Goal: Task Accomplishment & Management: Complete application form

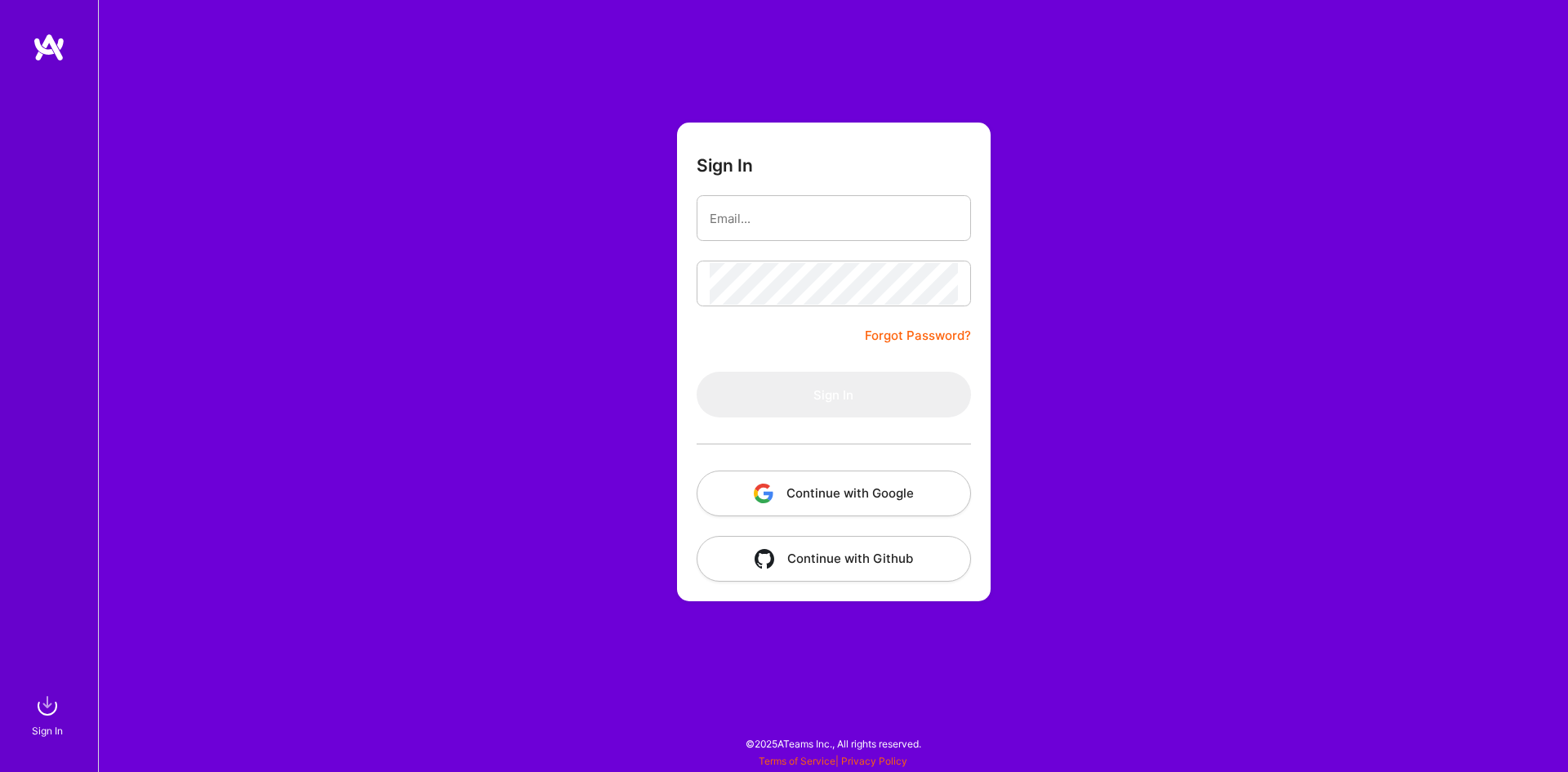
click at [910, 505] on button "Continue with Google" at bounding box center [834, 493] width 275 height 46
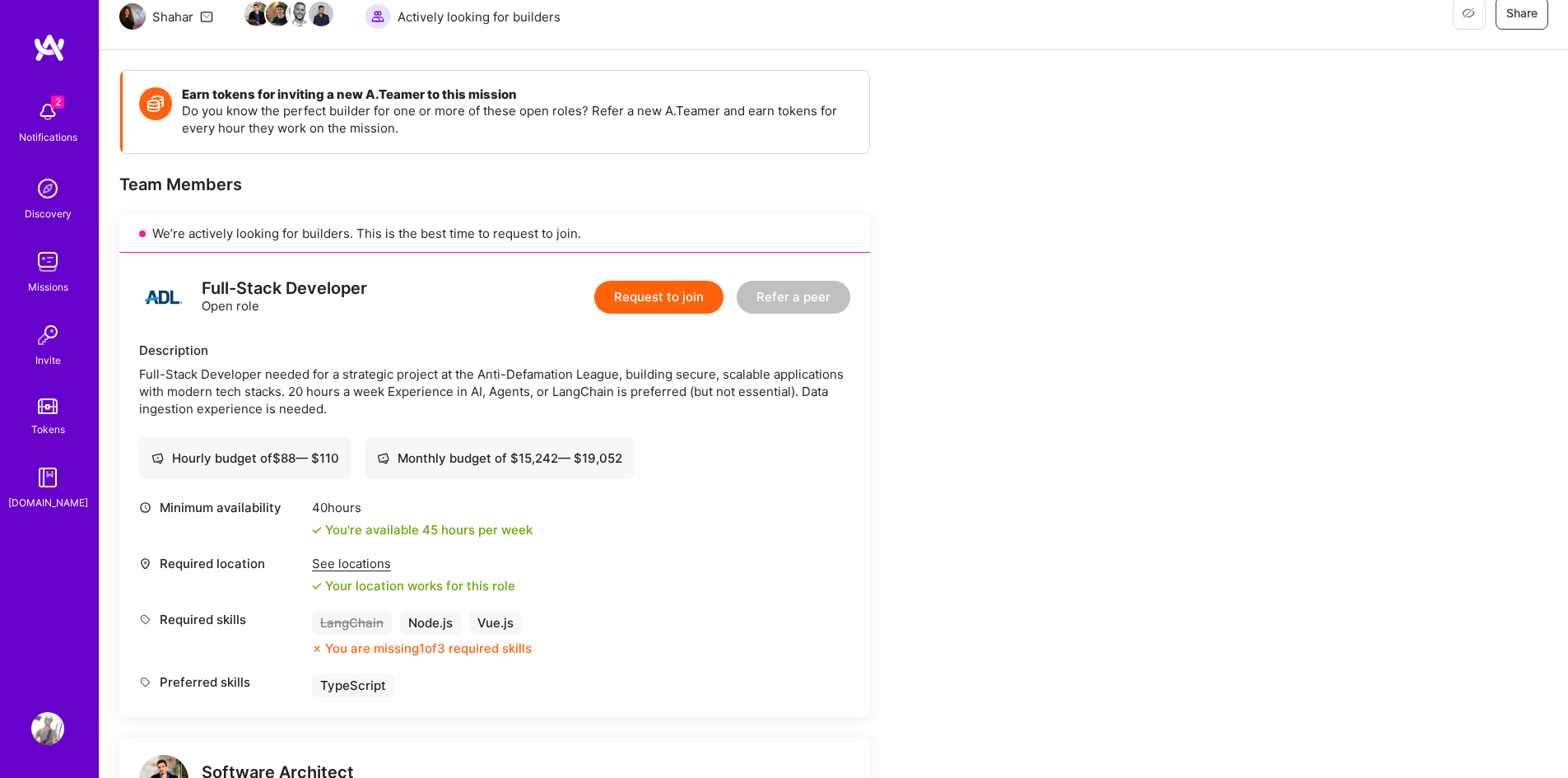
scroll to position [165, 0]
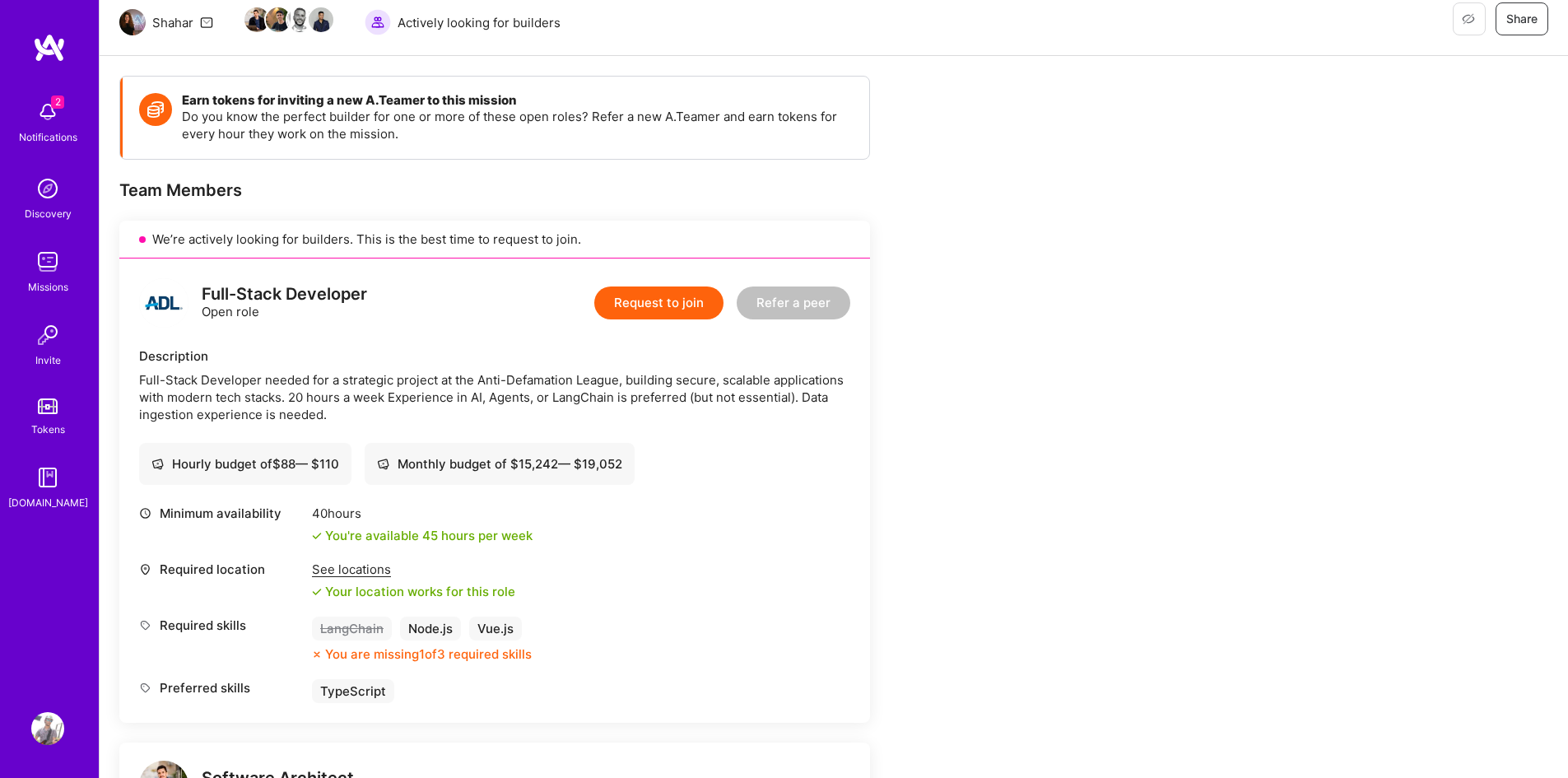
click at [665, 299] on button "Request to join" at bounding box center [659, 302] width 129 height 33
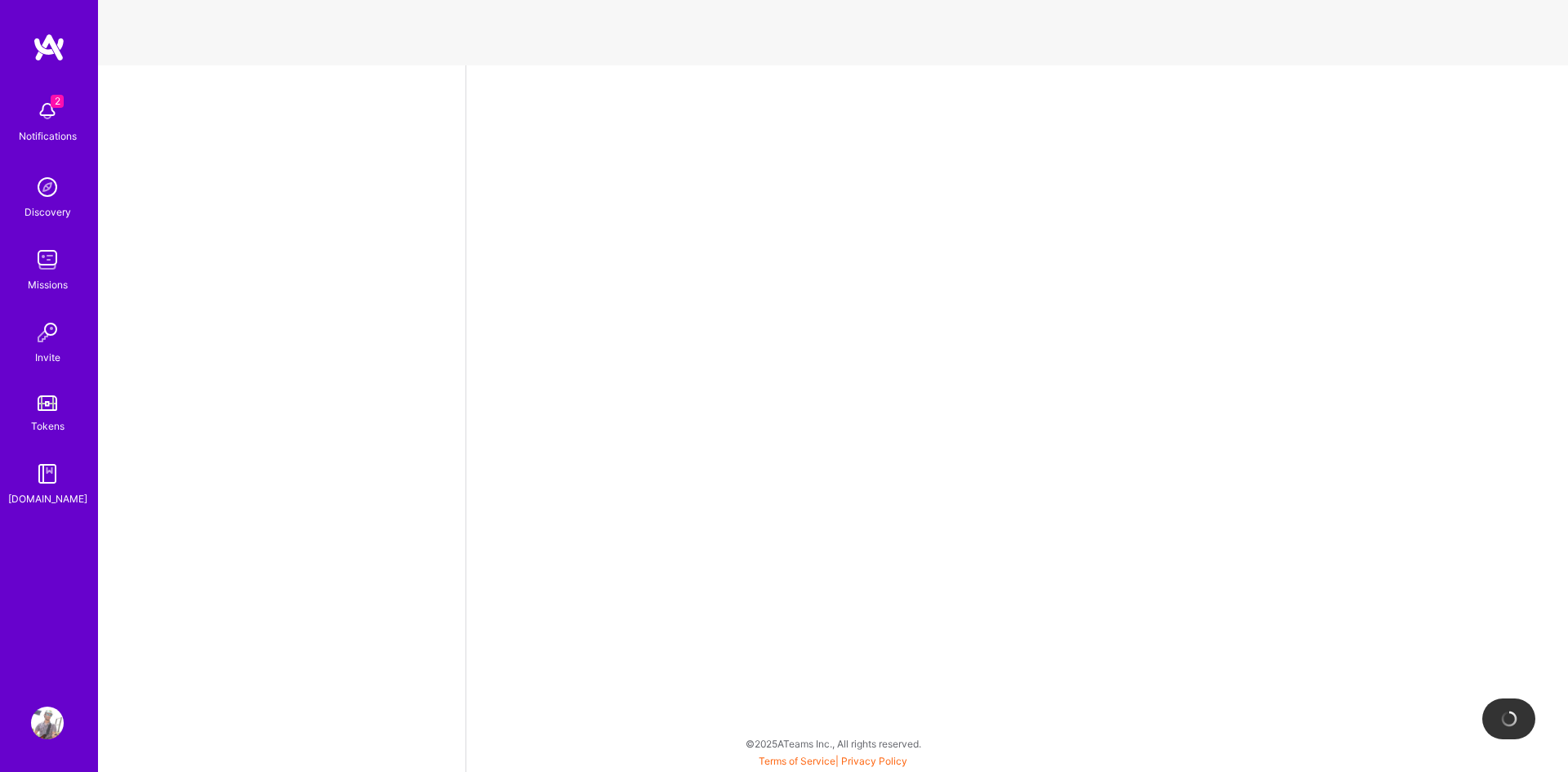
select select "IL"
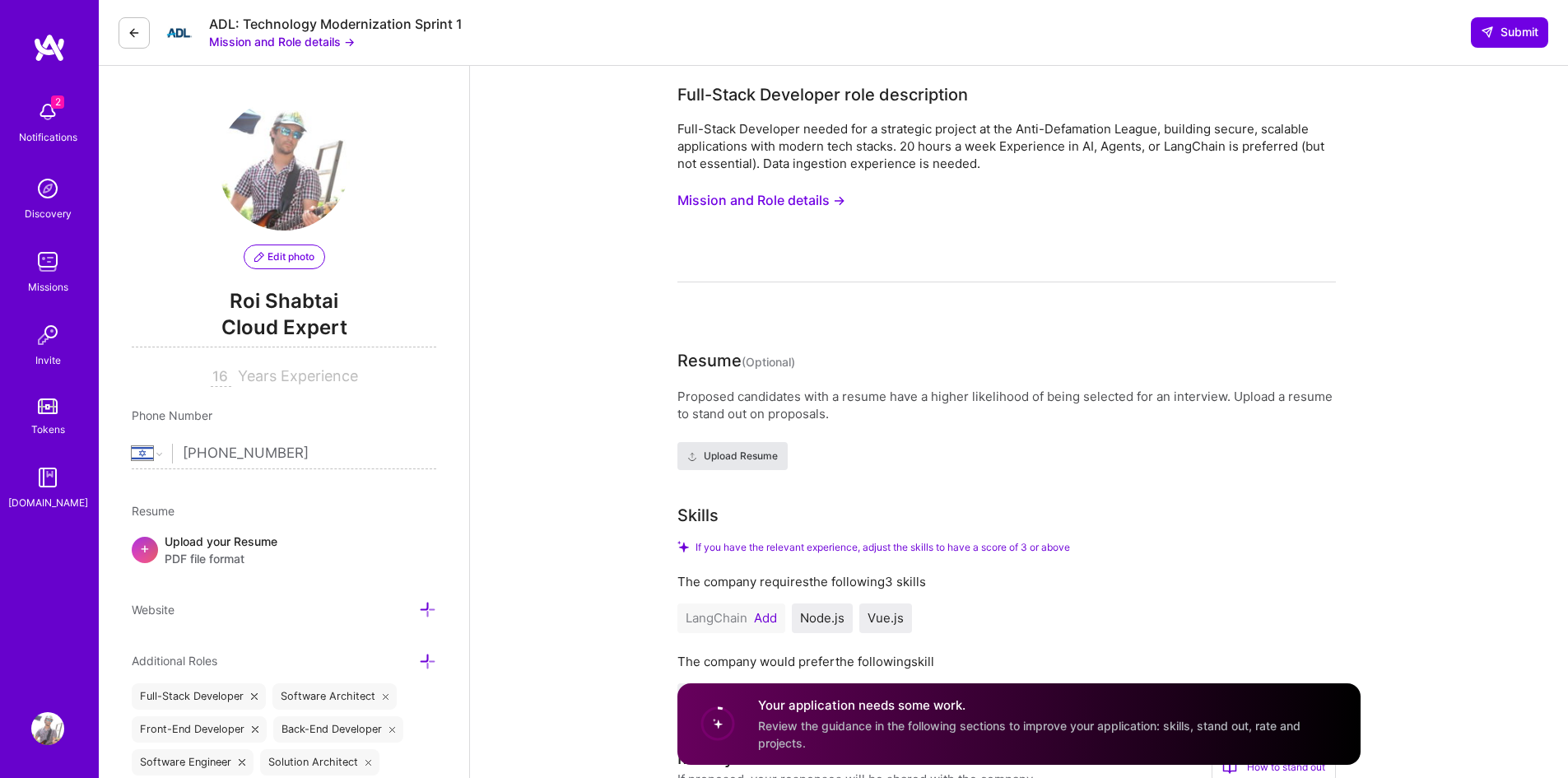
click at [754, 455] on span "Upload Resume" at bounding box center [733, 456] width 91 height 15
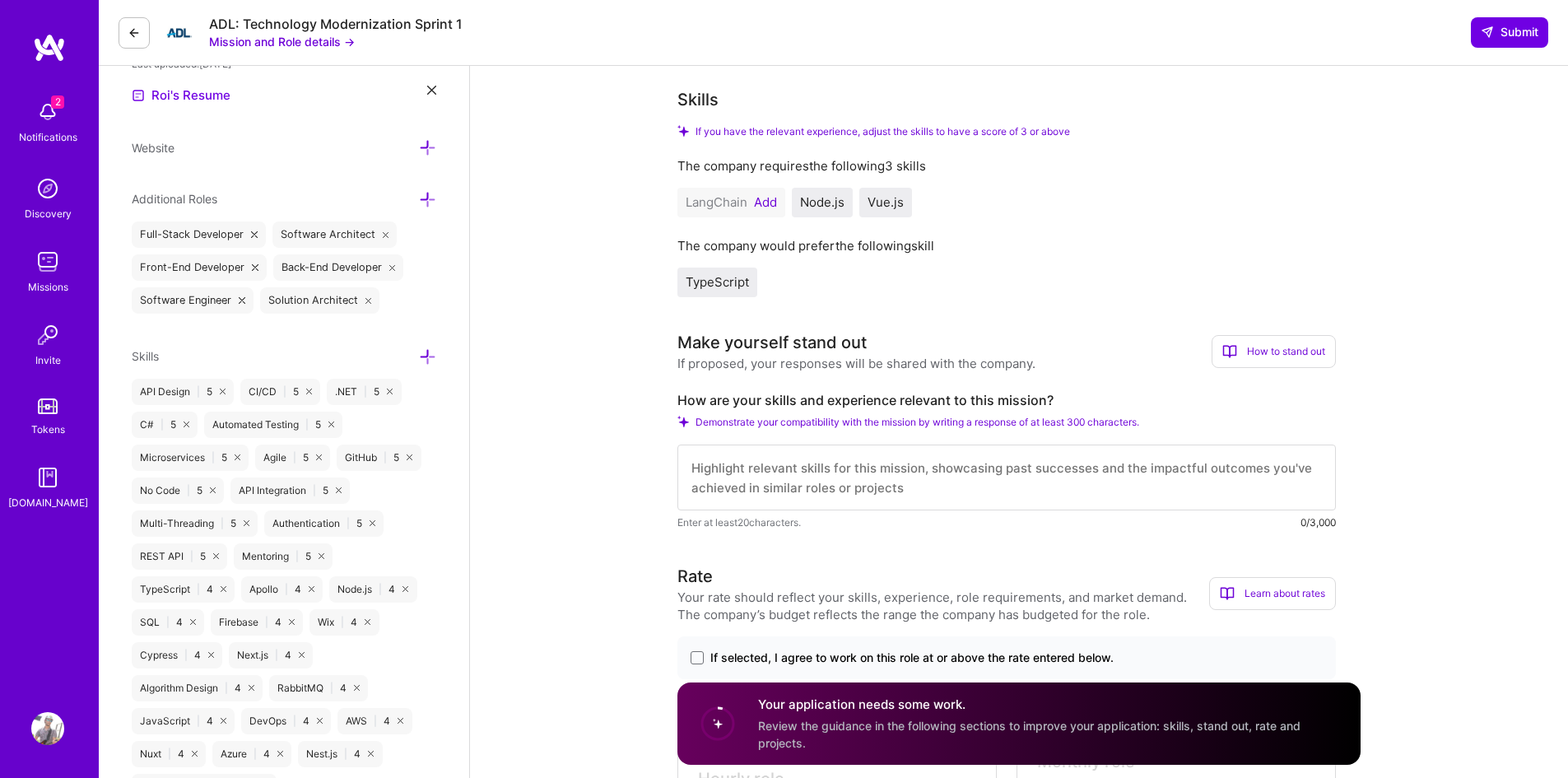
scroll to position [494, 0]
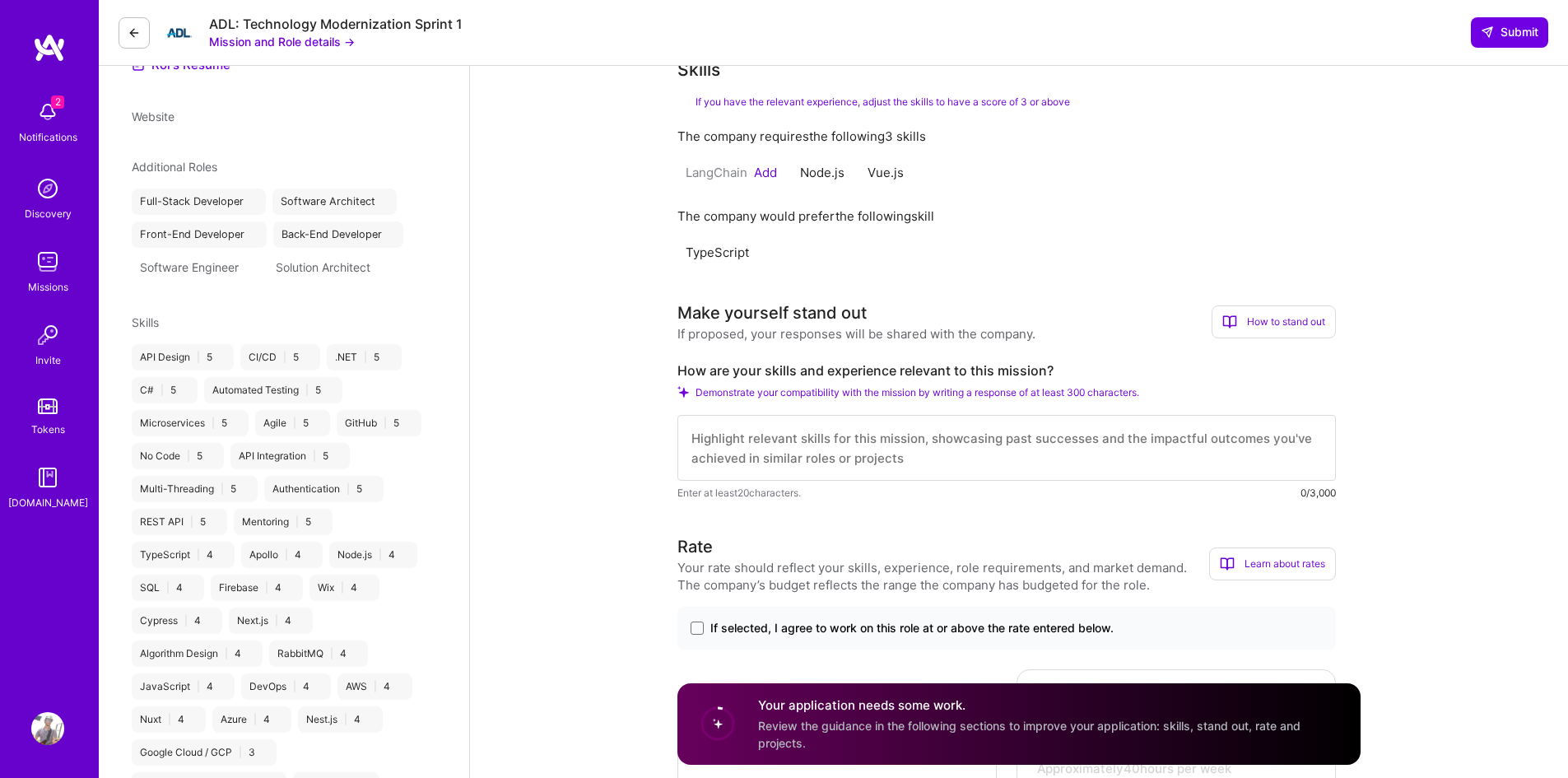
select select "IL"
